Goal: Information Seeking & Learning: Learn about a topic

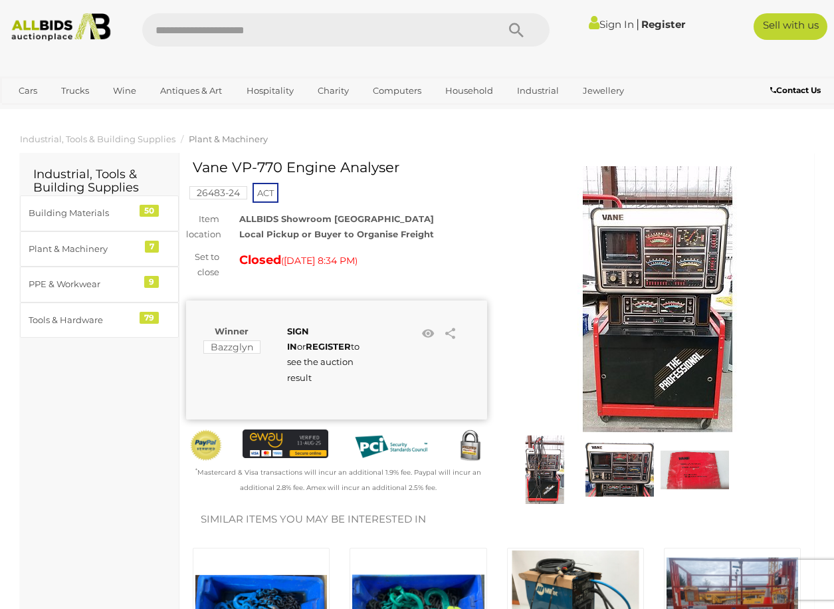
click at [694, 475] on img at bounding box center [695, 469] width 68 height 68
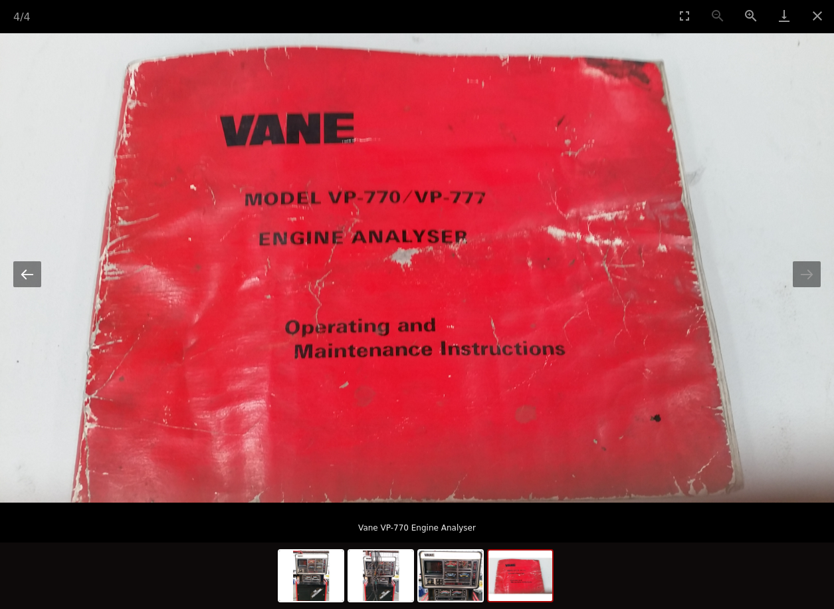
click at [26, 280] on button "Previous slide" at bounding box center [27, 274] width 28 height 26
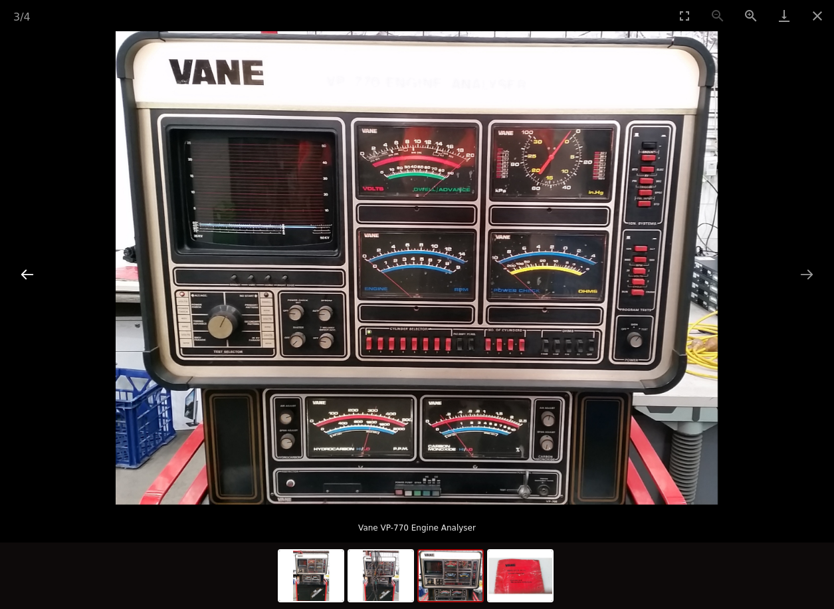
click at [24, 275] on button "Previous slide" at bounding box center [27, 274] width 28 height 26
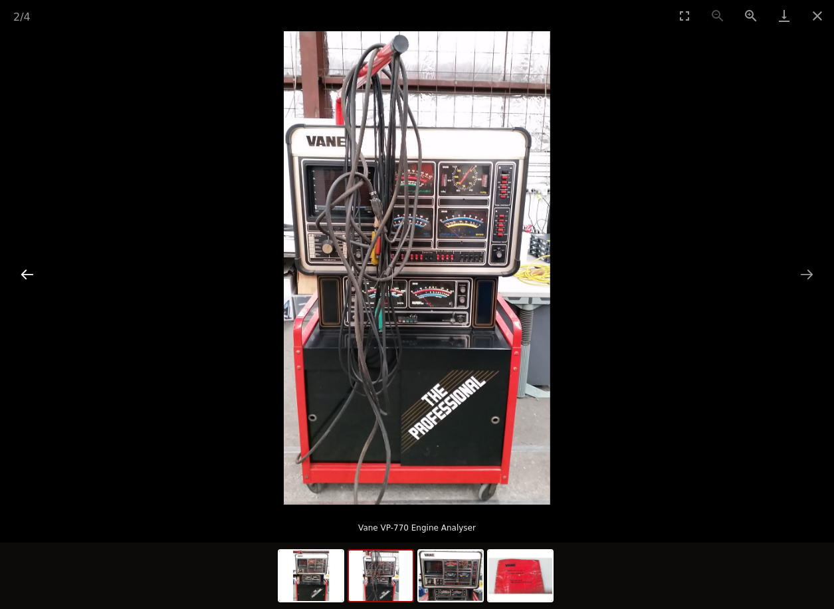
click at [25, 275] on button "Previous slide" at bounding box center [27, 274] width 28 height 26
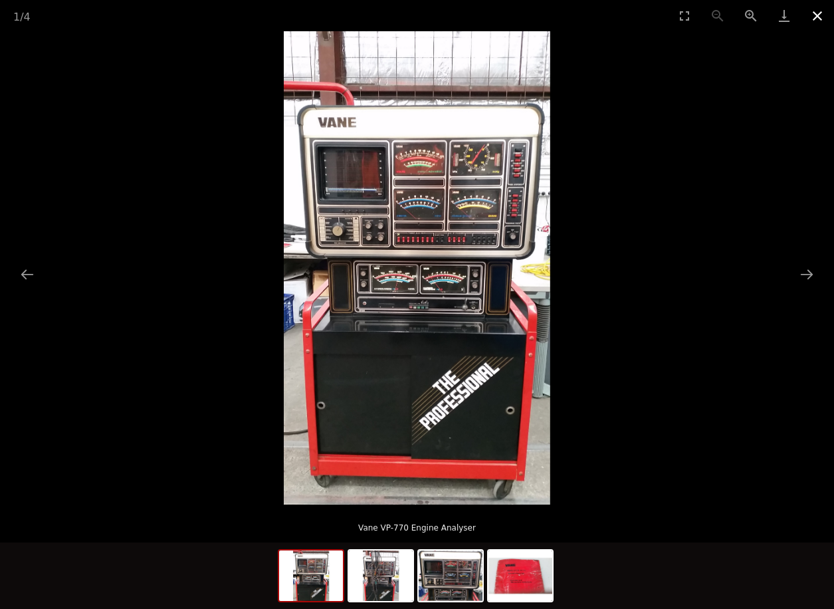
click at [816, 14] on button "Close gallery" at bounding box center [817, 15] width 33 height 31
